Goal: Book appointment/travel/reservation

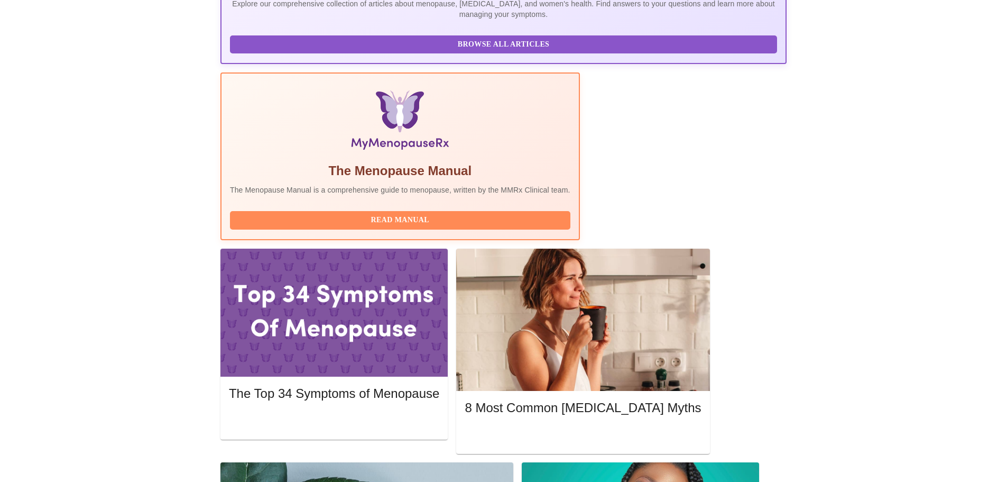
scroll to position [265, 0]
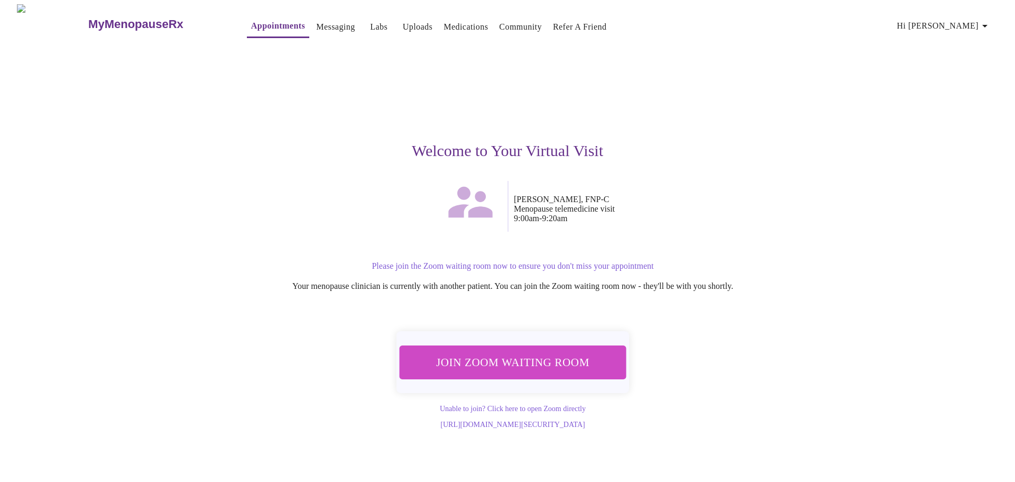
click at [509, 357] on span "Join Zoom Waiting Room" at bounding box center [512, 362] width 201 height 20
